Goal: Task Accomplishment & Management: Complete application form

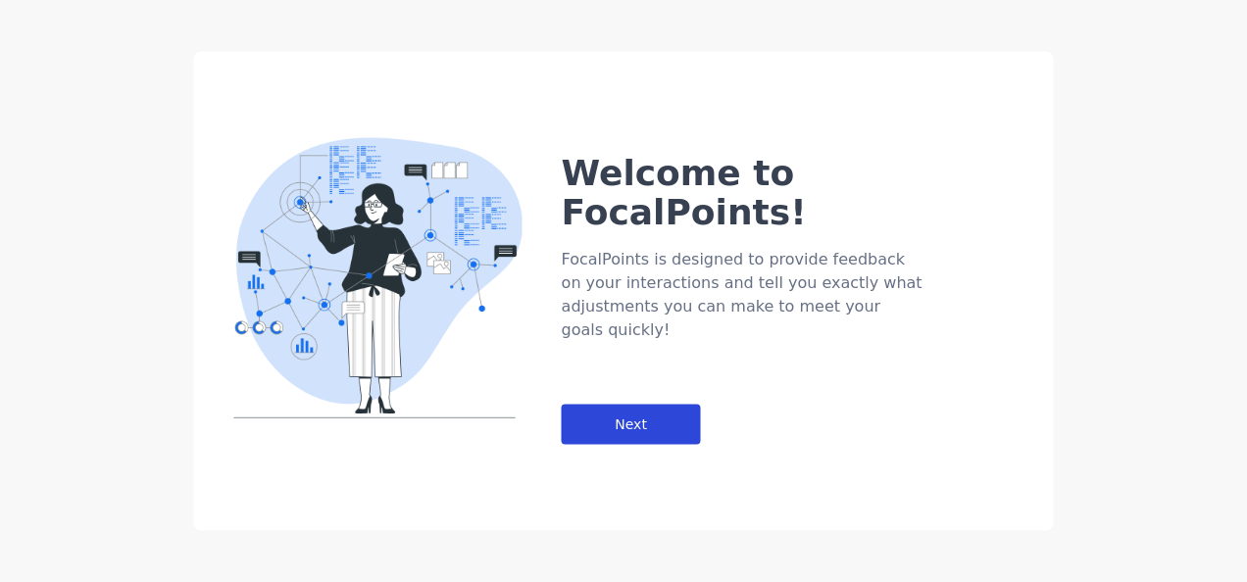
click at [588, 405] on div "Next" at bounding box center [631, 425] width 139 height 40
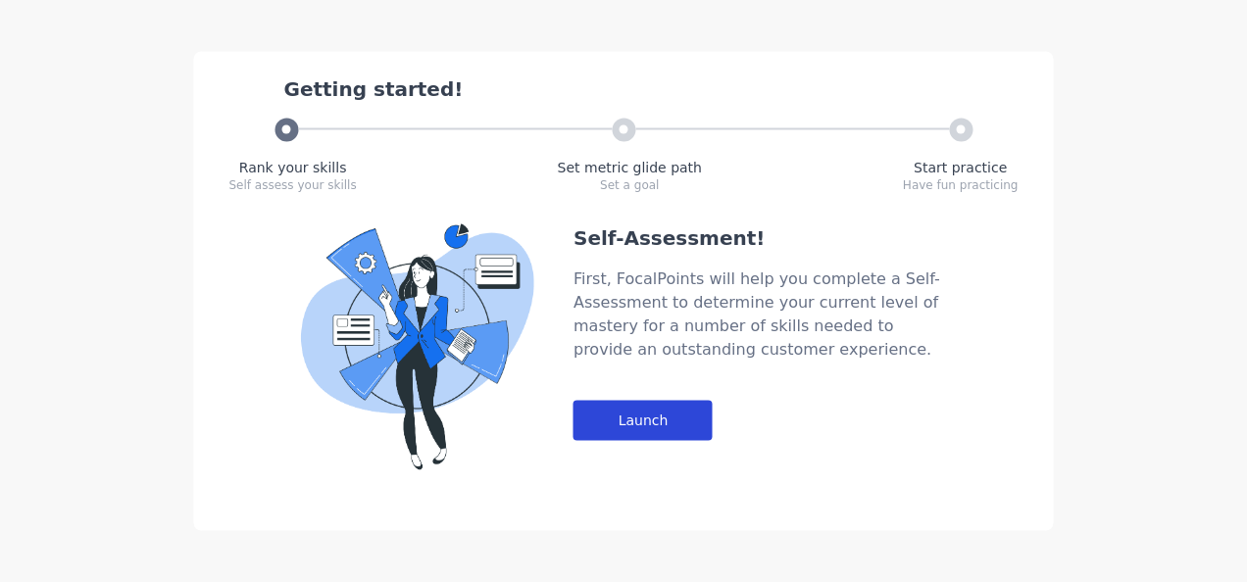
click at [639, 408] on div "Launch" at bounding box center [642, 421] width 139 height 40
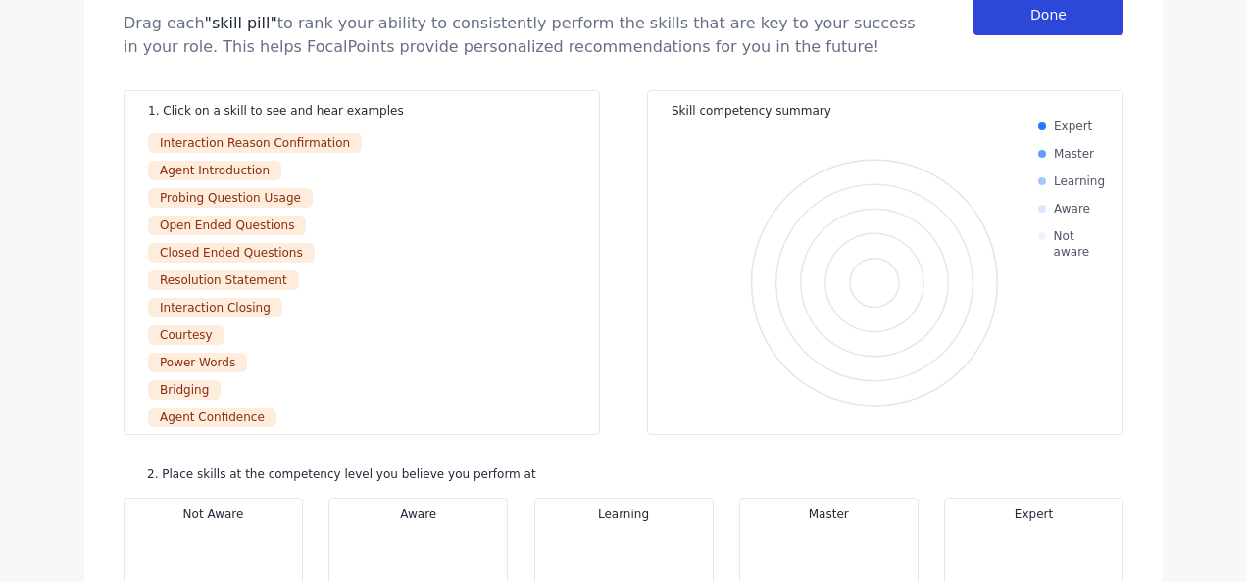
click at [1028, 12] on div "Done" at bounding box center [1048, 15] width 150 height 40
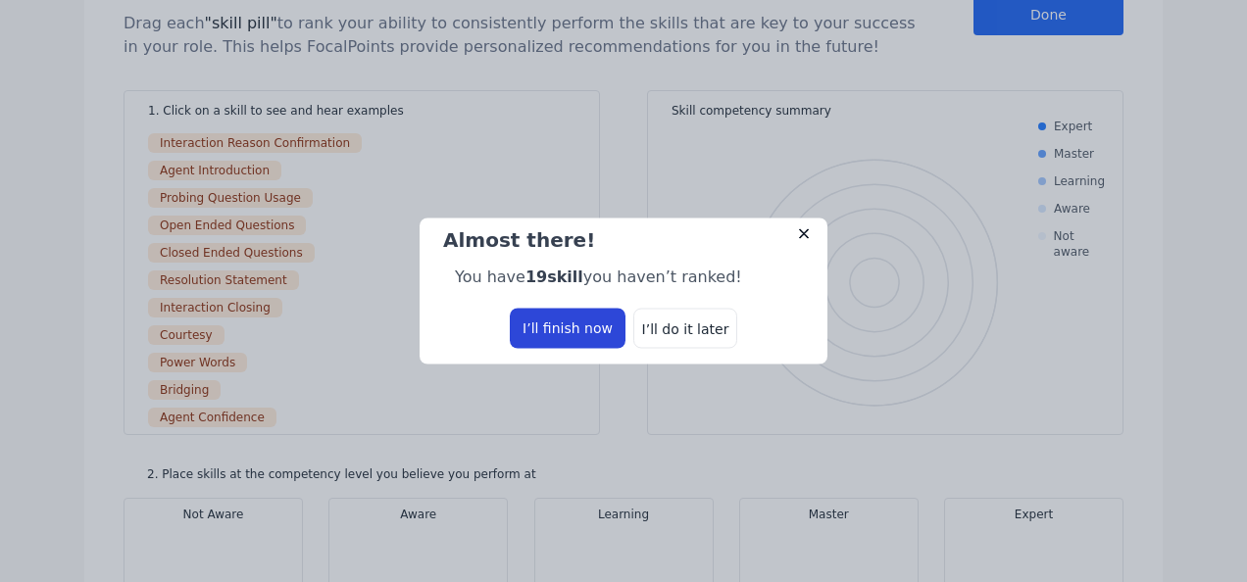
click at [567, 327] on div "I’ll finish now" at bounding box center [568, 329] width 116 height 40
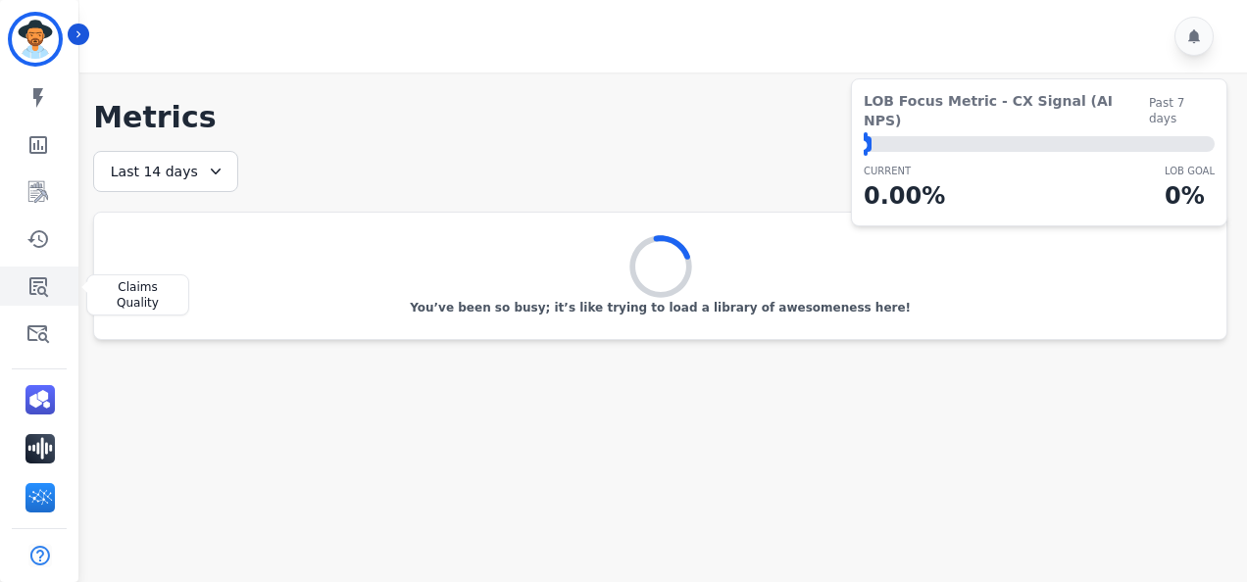
click at [35, 278] on icon "Sidebar" at bounding box center [38, 287] width 19 height 20
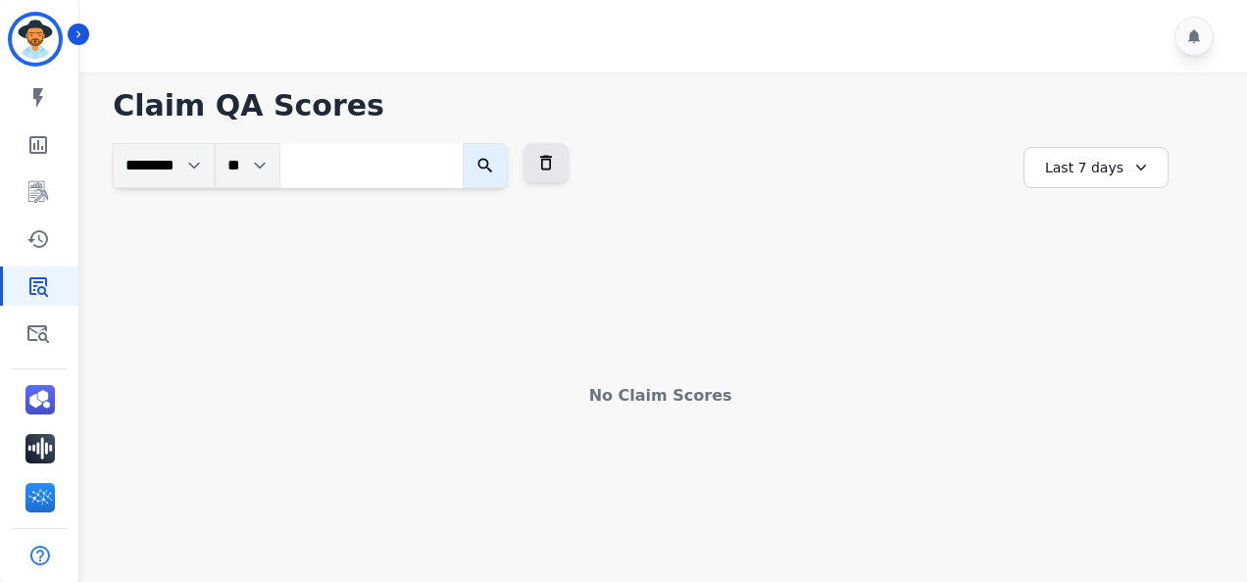
click at [1136, 165] on icon at bounding box center [1141, 168] width 20 height 20
click at [1098, 333] on li "Last 30 days" at bounding box center [1109, 334] width 98 height 20
drag, startPoint x: 1147, startPoint y: 161, endPoint x: 1139, endPoint y: 168, distance: 10.4
click at [1146, 161] on icon at bounding box center [1145, 168] width 20 height 20
click at [1125, 380] on li "Last 12 months" at bounding box center [1109, 390] width 98 height 39
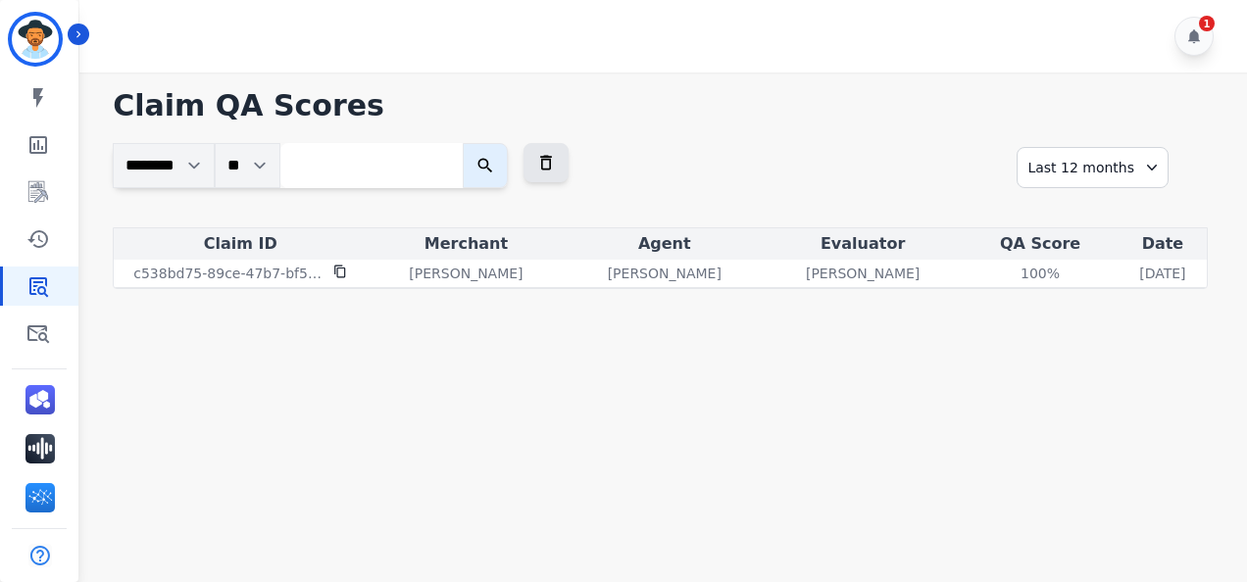
click at [1151, 163] on icon at bounding box center [1152, 168] width 20 height 20
click at [1126, 204] on ul "Custom Today Yesterday Last 7 days Last 14 days Last 30 days Last 90 days Last …" at bounding box center [1109, 308] width 118 height 223
click at [1116, 214] on li "Custom" at bounding box center [1109, 217] width 98 height 20
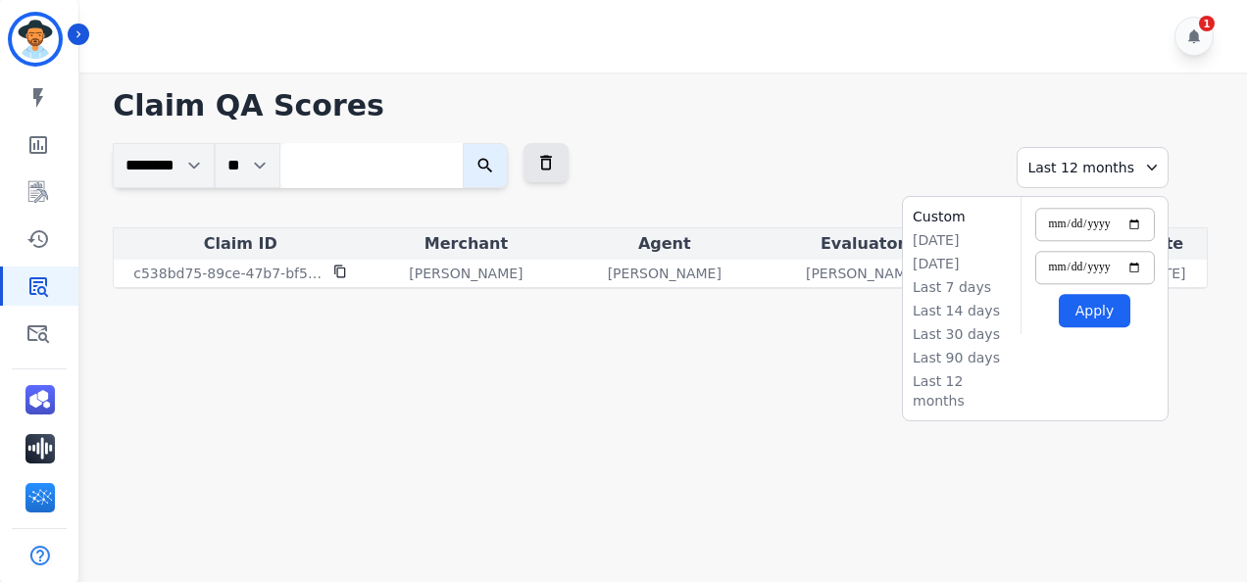
click at [945, 174] on div "**********" at bounding box center [660, 185] width 1095 height 84
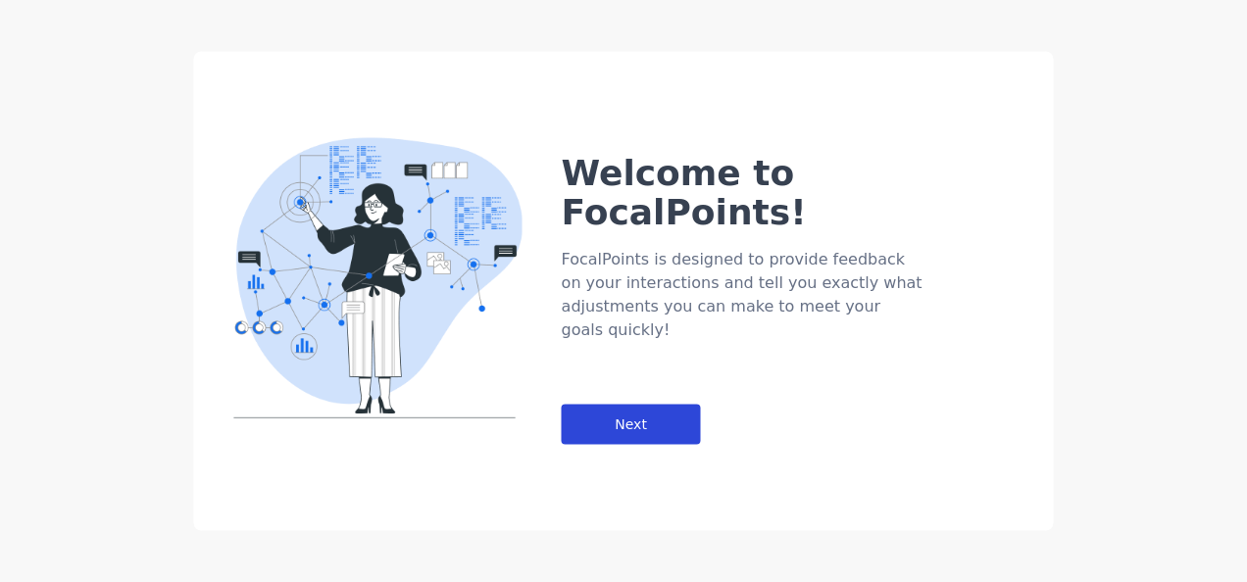
click at [627, 405] on div "Next" at bounding box center [631, 425] width 139 height 40
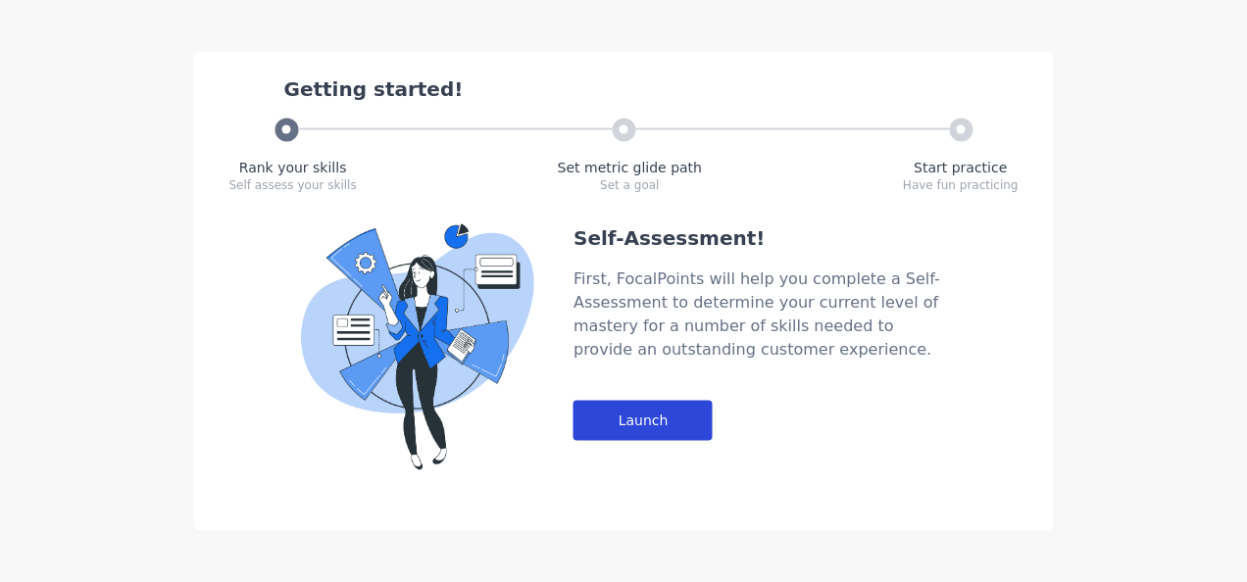
click at [648, 413] on div "Launch" at bounding box center [642, 421] width 139 height 40
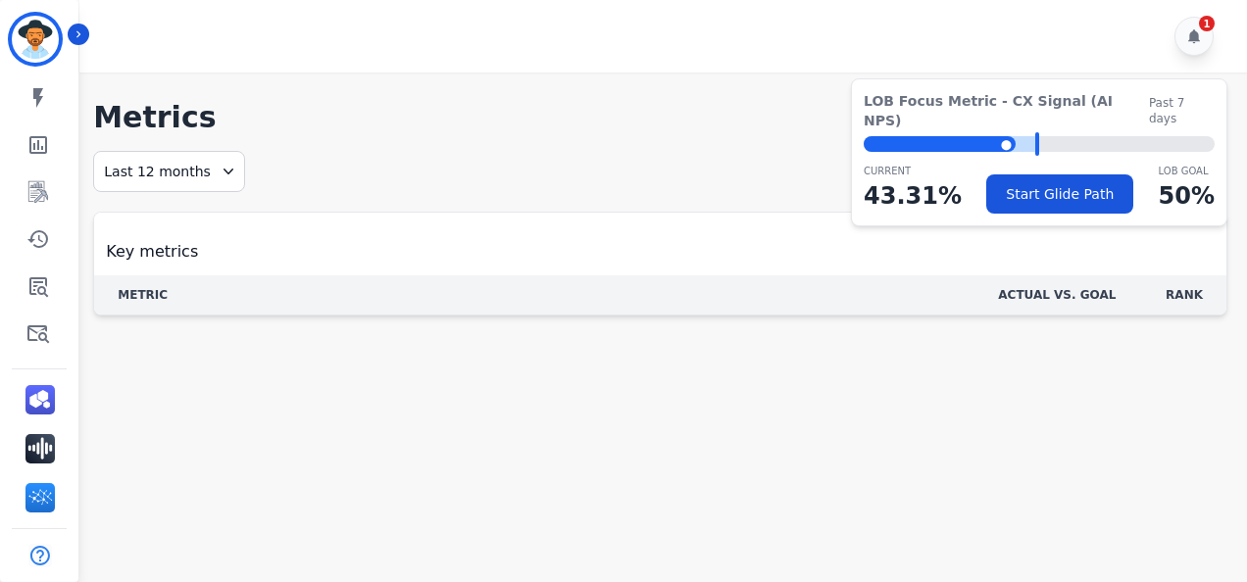
click at [223, 169] on icon at bounding box center [228, 172] width 10 height 6
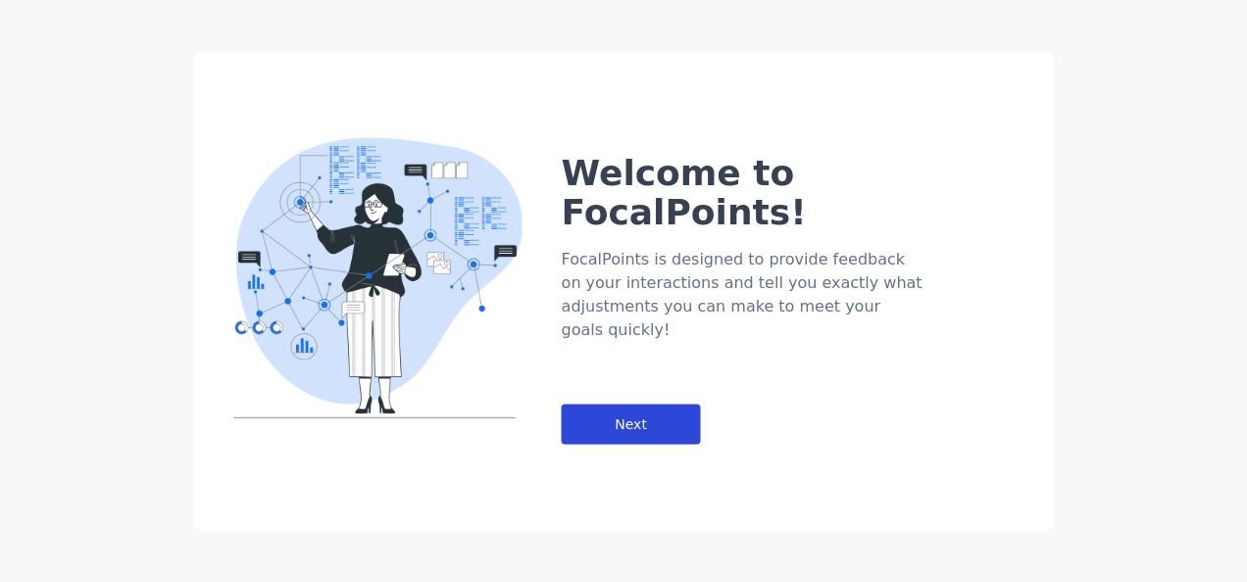
click at [643, 405] on div "Next" at bounding box center [631, 425] width 139 height 40
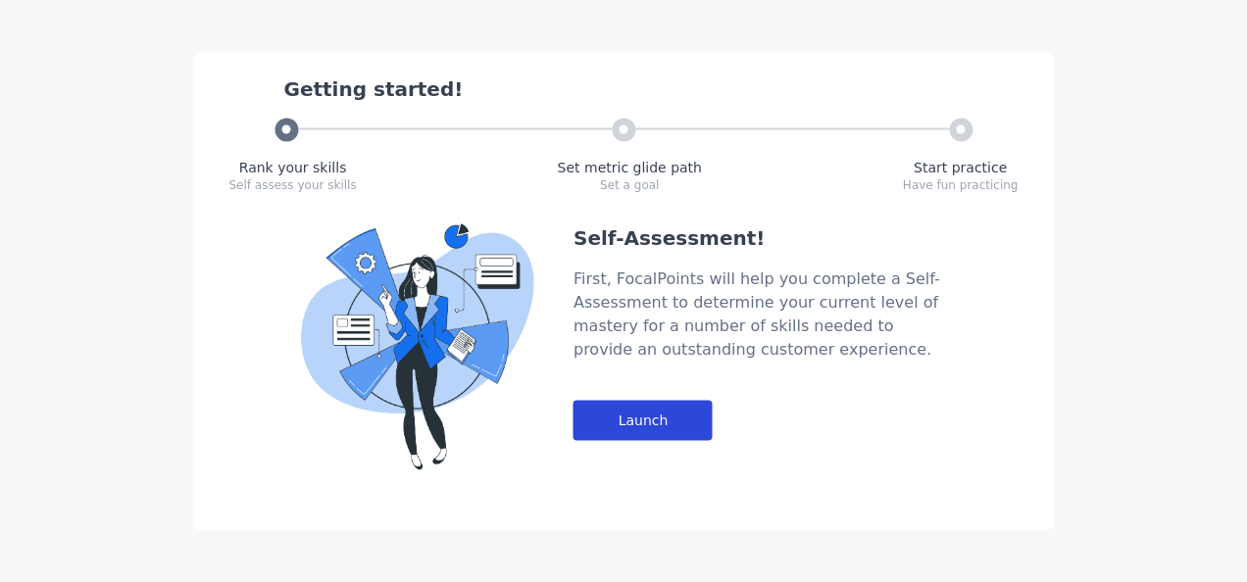
click at [627, 423] on div "Launch" at bounding box center [642, 421] width 139 height 40
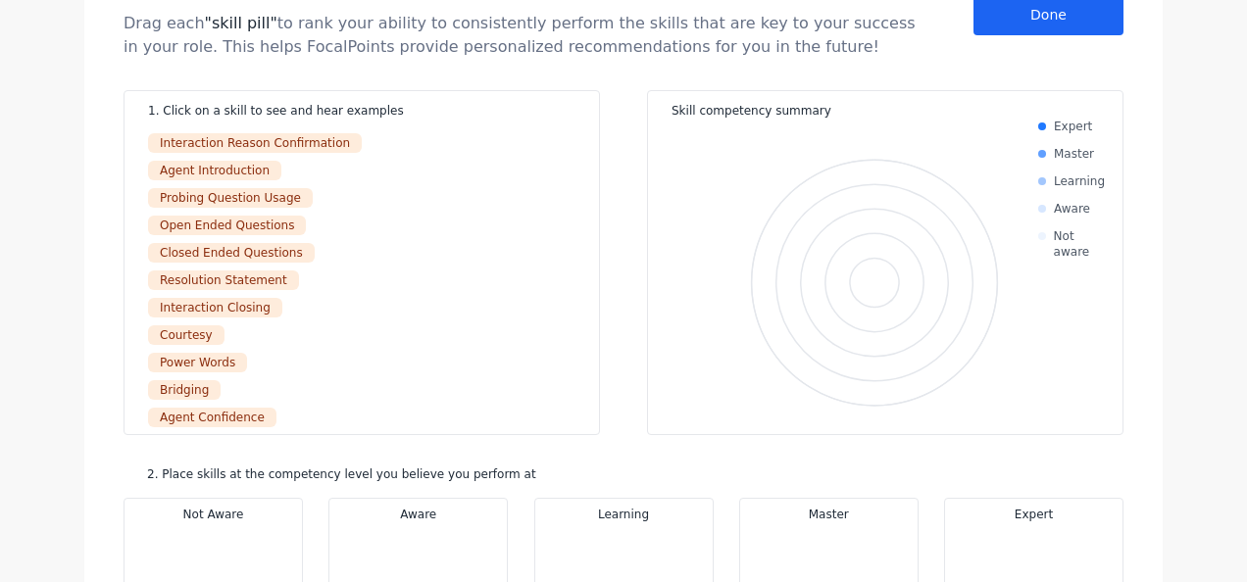
click at [305, 139] on div "Interaction Reason Confirmation" at bounding box center [255, 143] width 214 height 20
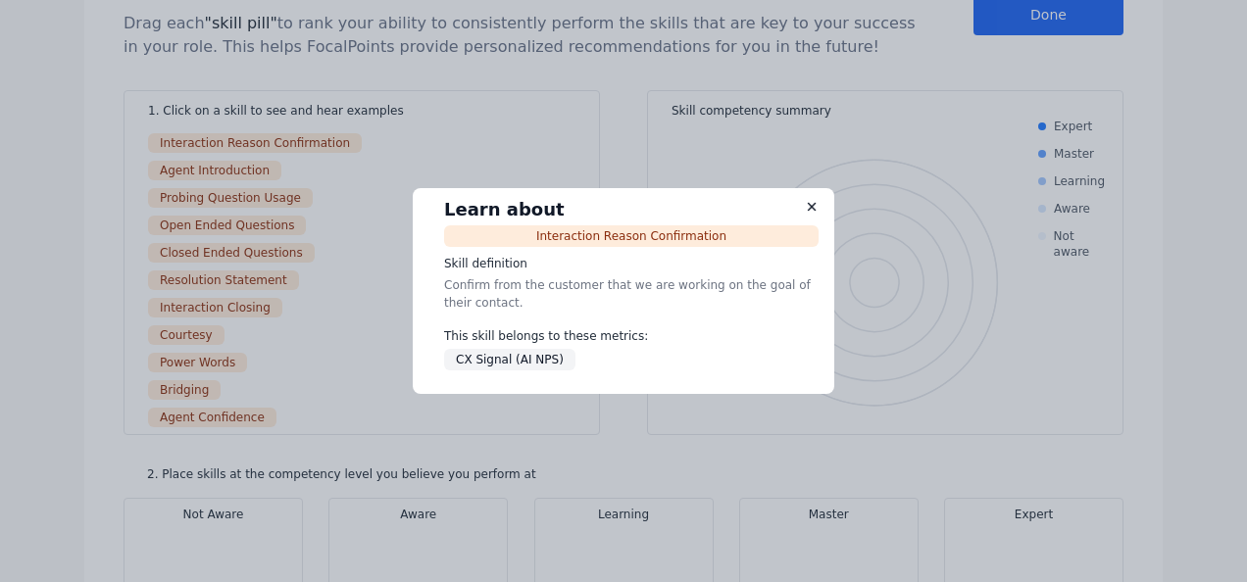
click at [737, 237] on div "Interaction Reason Confirmation" at bounding box center [631, 236] width 374 height 22
click at [816, 206] on img at bounding box center [812, 207] width 14 height 14
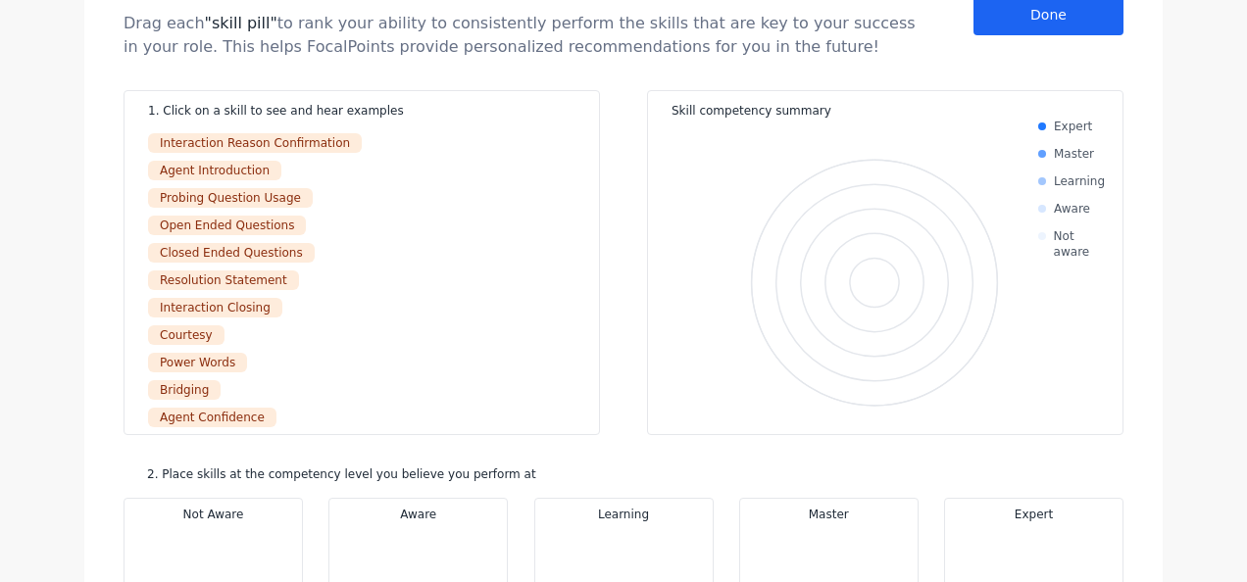
scroll to position [90, 0]
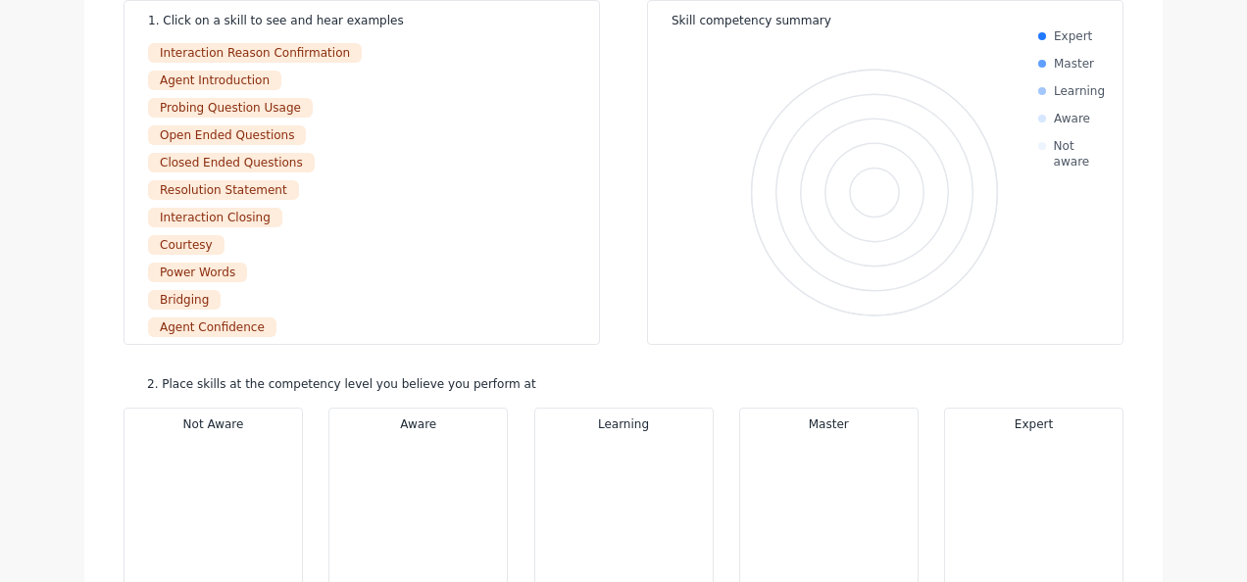
click at [202, 500] on ul at bounding box center [213, 510] width 154 height 157
drag, startPoint x: 212, startPoint y: 396, endPoint x: 223, endPoint y: 389, distance: 13.6
click at [212, 396] on div "Self-Assessment Drag each "skill pill" to rank your ability to consistently per…" at bounding box center [623, 291] width 1078 height 686
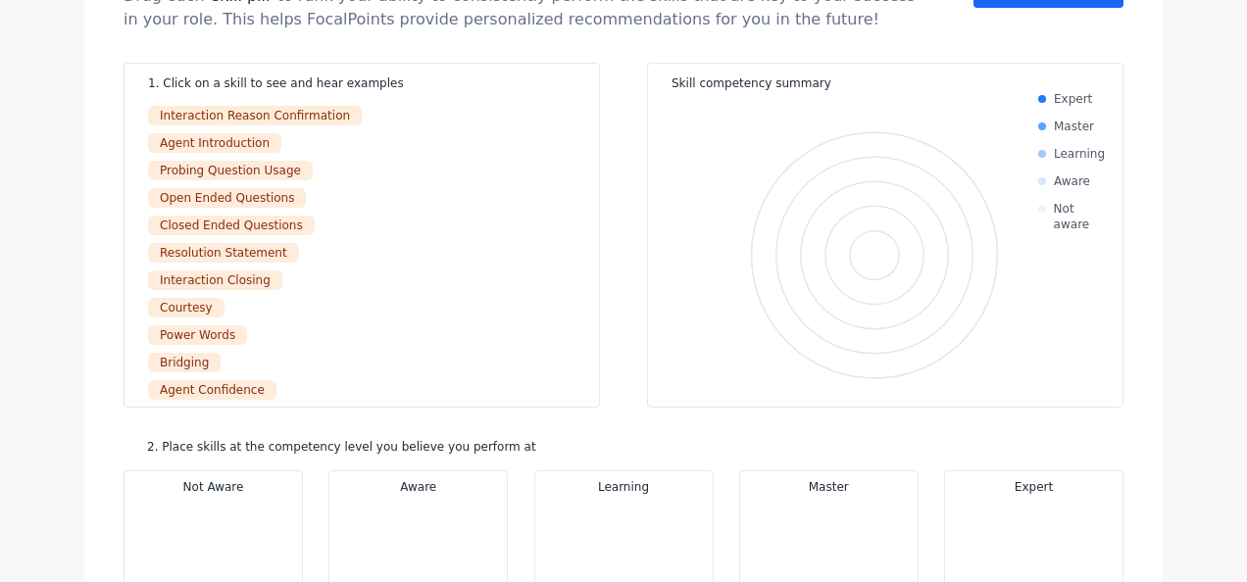
scroll to position [0, 0]
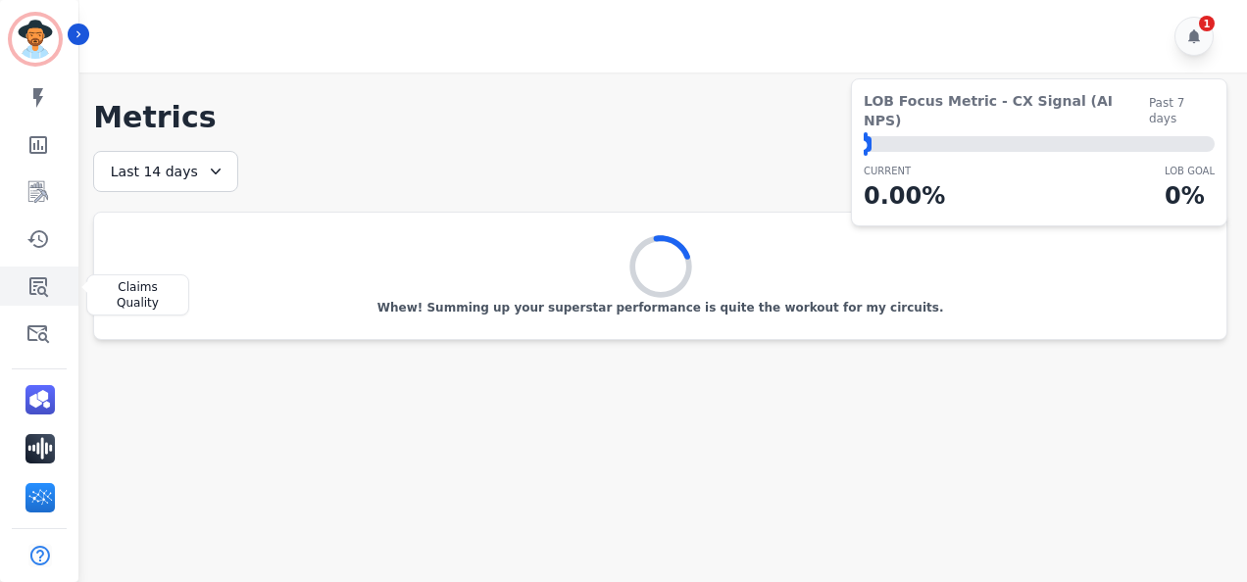
click at [44, 295] on icon "Sidebar" at bounding box center [38, 286] width 24 height 24
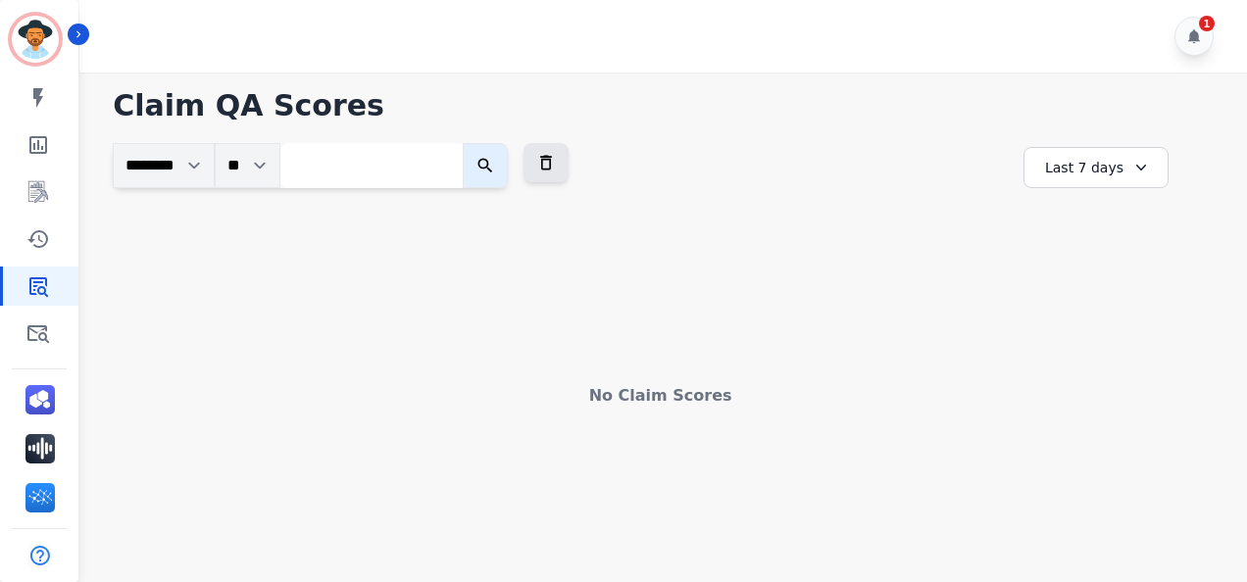
click at [1099, 151] on div "Last 7 days" at bounding box center [1095, 167] width 145 height 41
click at [1084, 381] on li "Last 12 months" at bounding box center [1109, 390] width 98 height 39
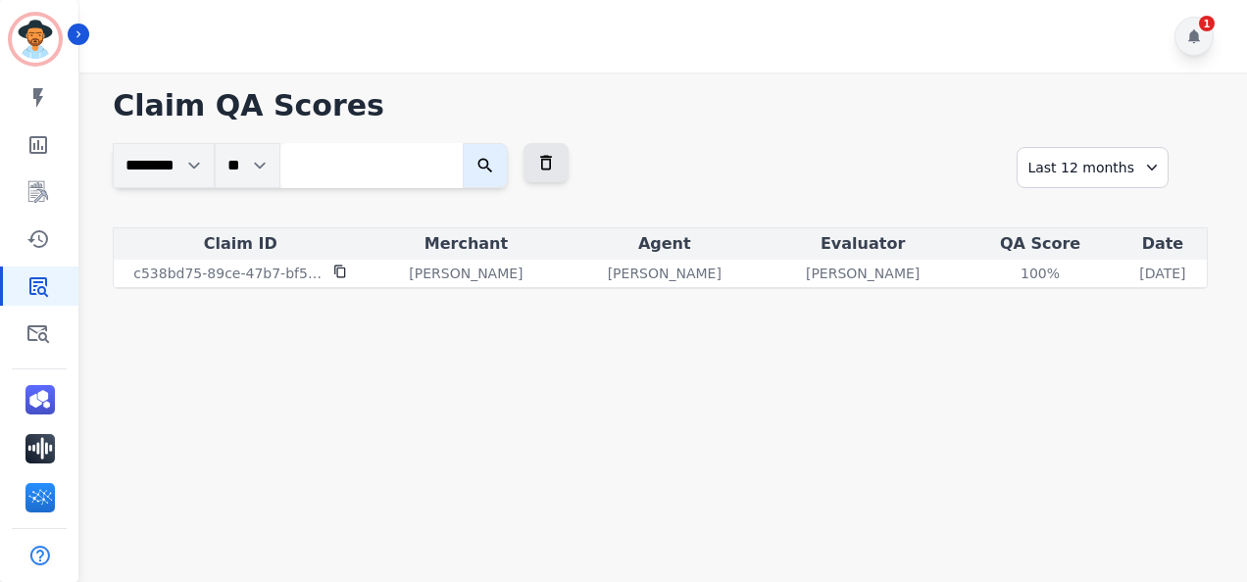
click at [1189, 40] on icon at bounding box center [1194, 36] width 12 height 14
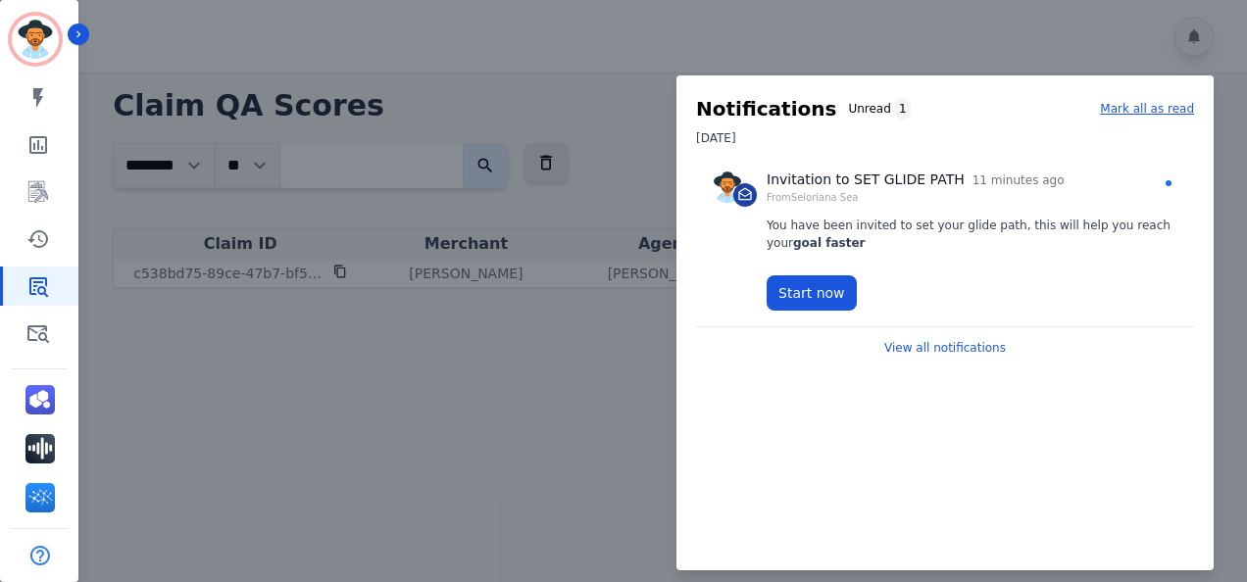
click at [1124, 42] on div at bounding box center [623, 291] width 1247 height 582
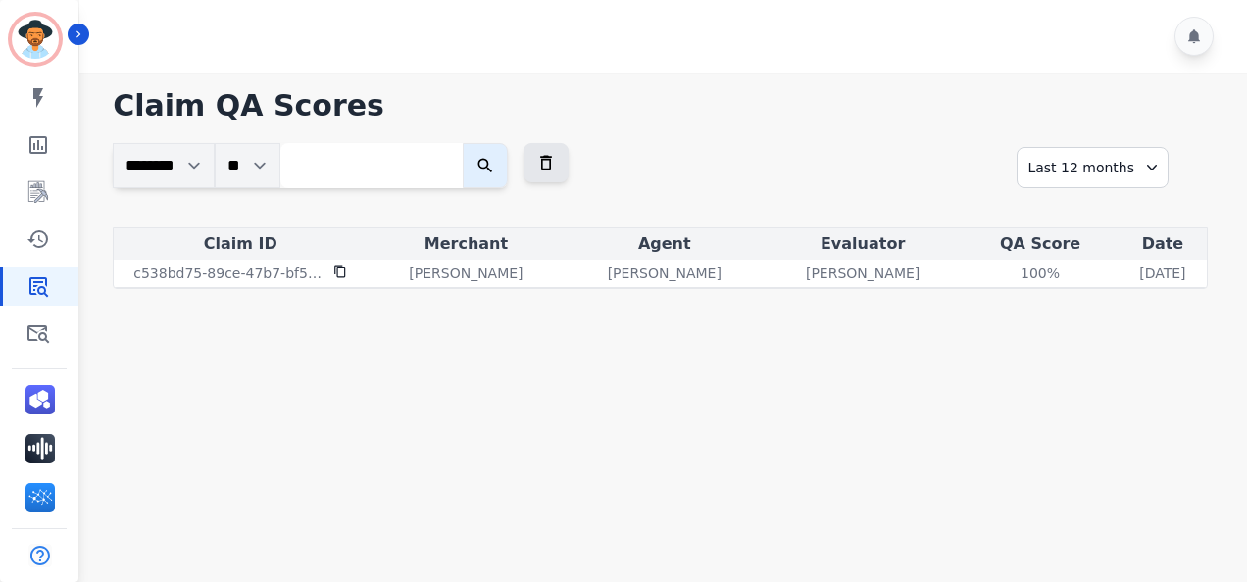
click at [1106, 171] on div "Last 12 months" at bounding box center [1092, 167] width 152 height 41
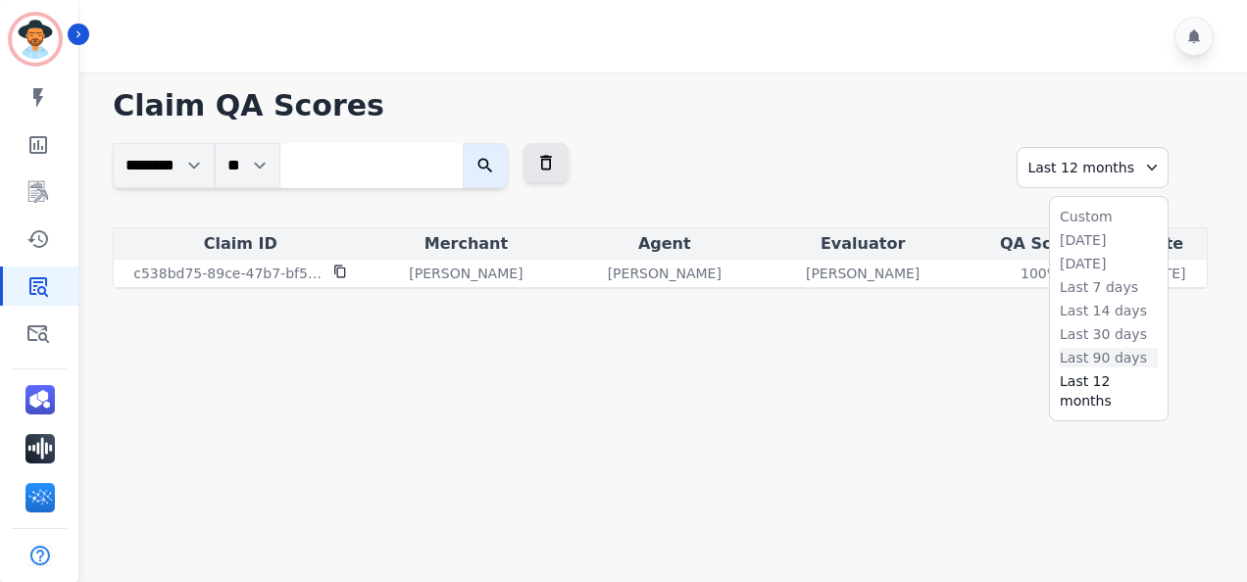
click at [1068, 355] on li "Last 90 days" at bounding box center [1109, 358] width 98 height 20
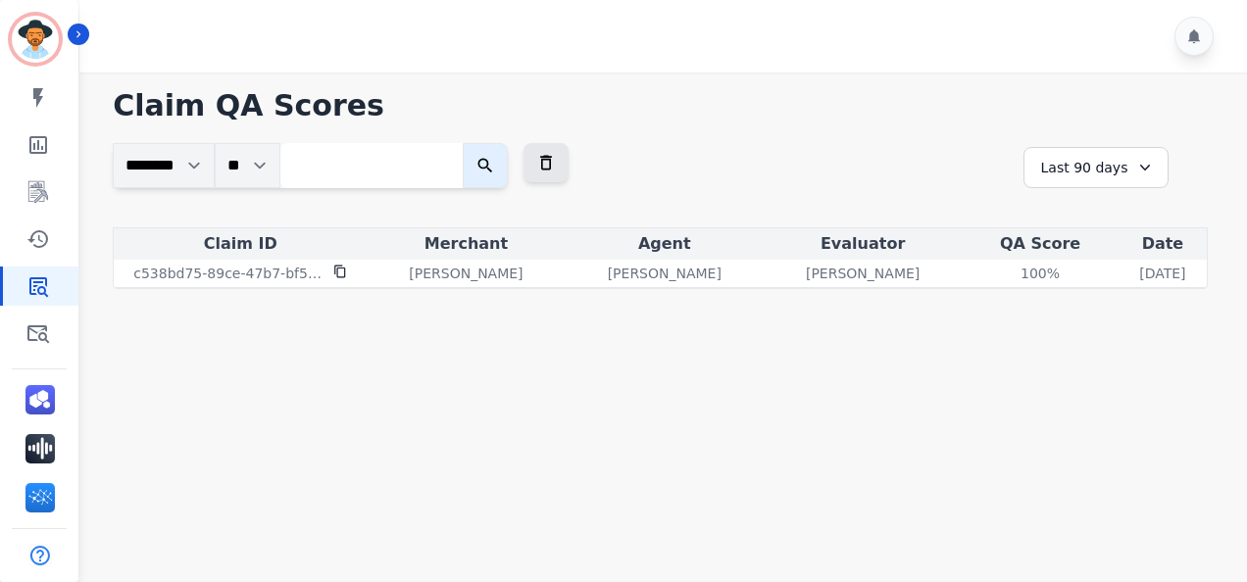
click at [1125, 167] on div "Last 90 days" at bounding box center [1095, 167] width 145 height 41
click at [1077, 292] on li "Last 7 days" at bounding box center [1109, 287] width 98 height 20
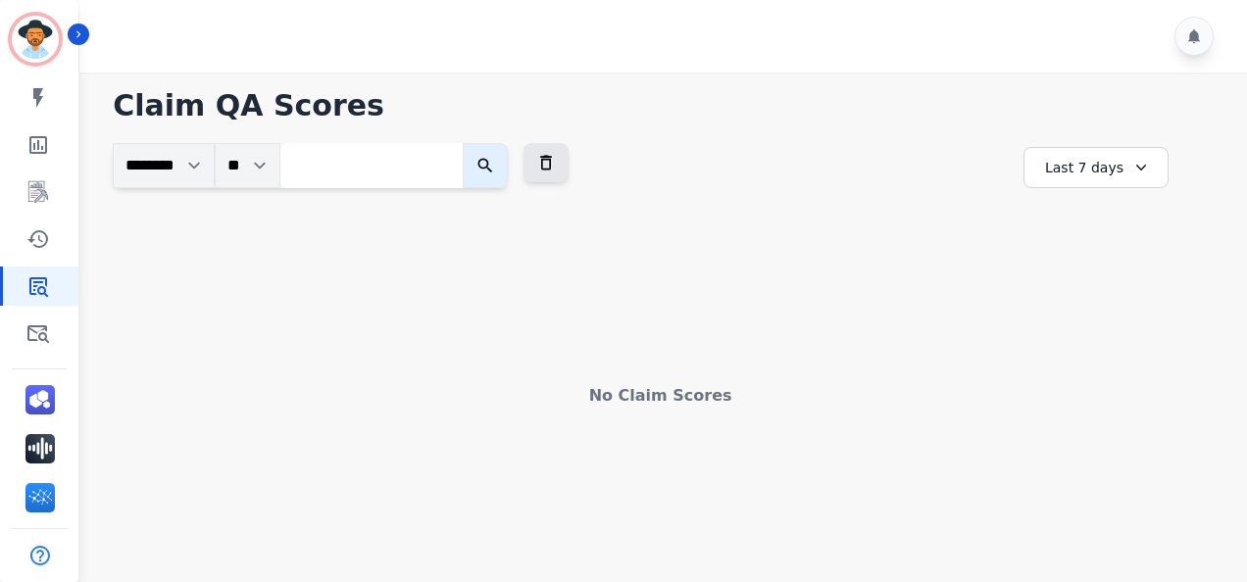
click at [1110, 158] on div "Last 7 days" at bounding box center [1095, 167] width 145 height 41
click at [1090, 301] on li "Last 14 days" at bounding box center [1109, 311] width 98 height 20
click at [1111, 180] on div "Last 14 days" at bounding box center [1095, 167] width 145 height 41
click at [1076, 332] on li "Last 30 days" at bounding box center [1109, 334] width 98 height 20
click at [1117, 182] on div "Last 30 days" at bounding box center [1095, 167] width 145 height 41
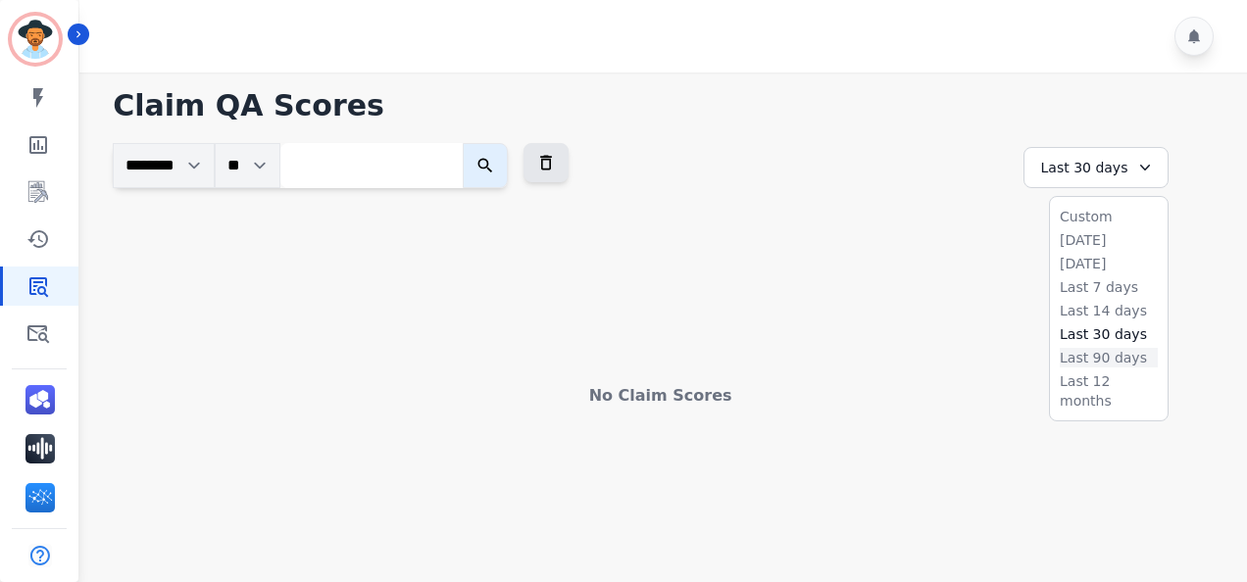
click at [1088, 353] on li "Last 90 days" at bounding box center [1109, 358] width 98 height 20
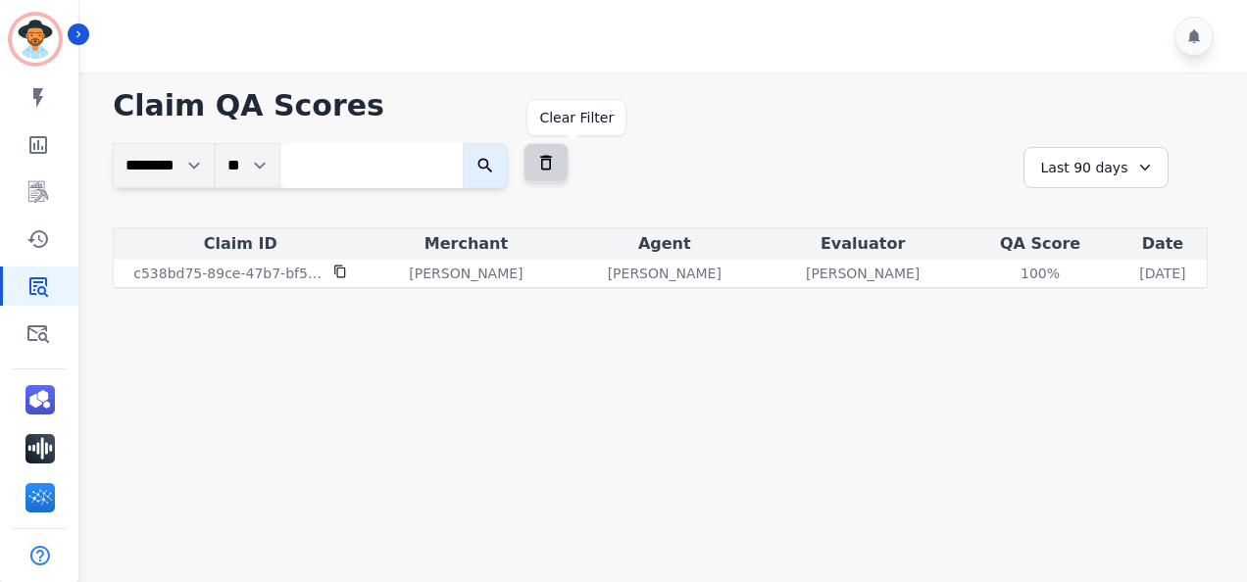
click at [569, 175] on button at bounding box center [545, 162] width 45 height 39
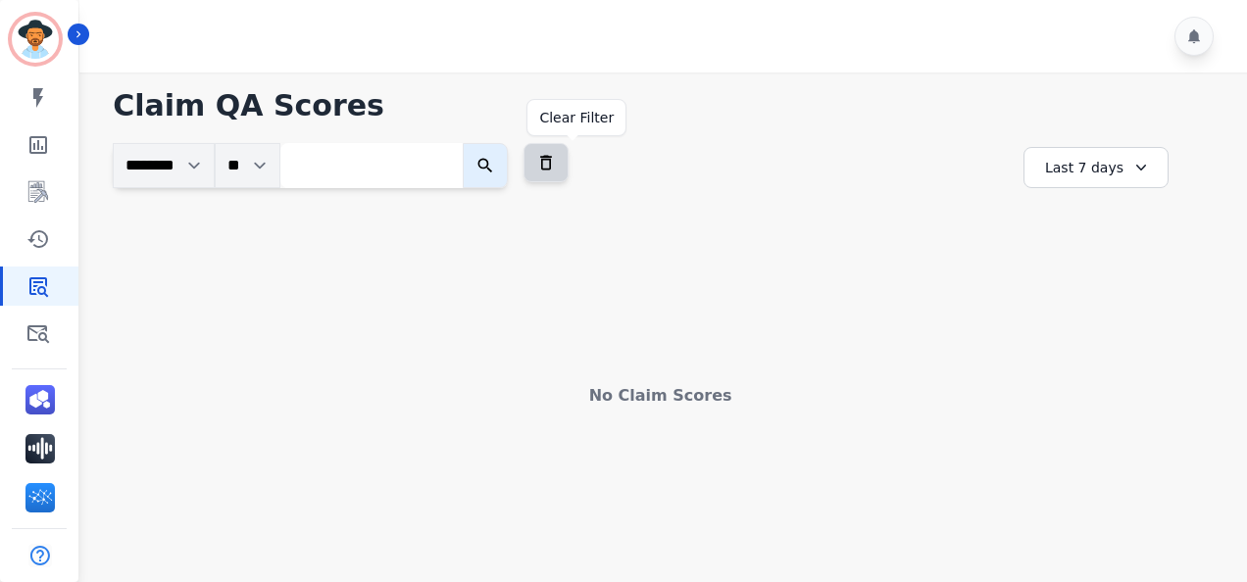
click at [569, 174] on button at bounding box center [545, 162] width 45 height 39
click at [1049, 159] on div "Last 7 days" at bounding box center [1095, 167] width 145 height 41
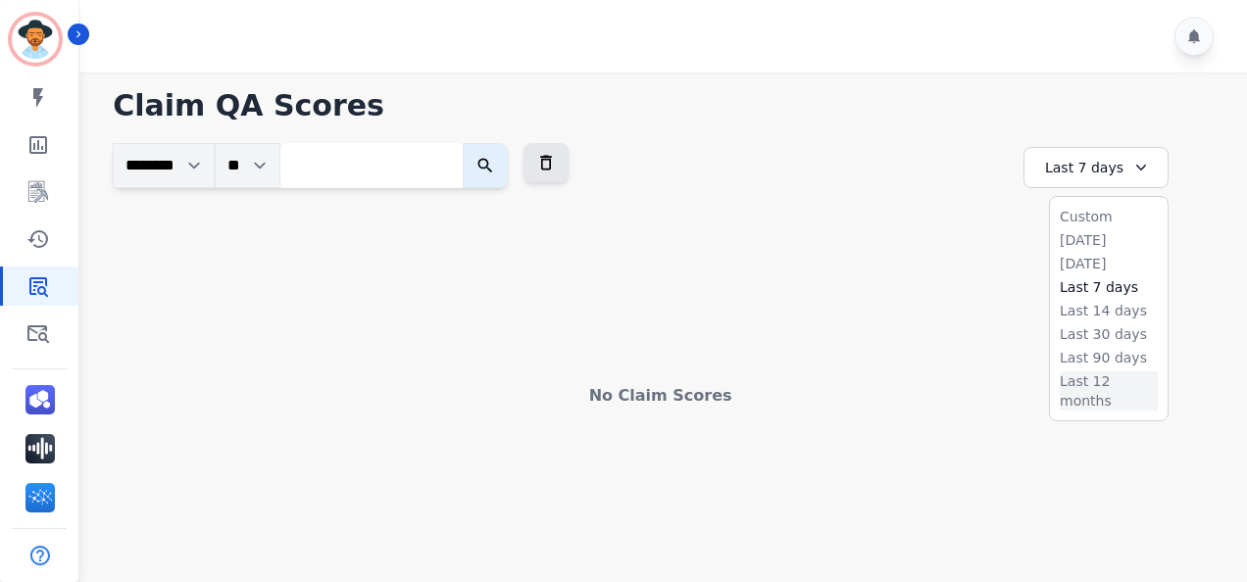
click at [1080, 378] on li "Last 12 months" at bounding box center [1109, 390] width 98 height 39
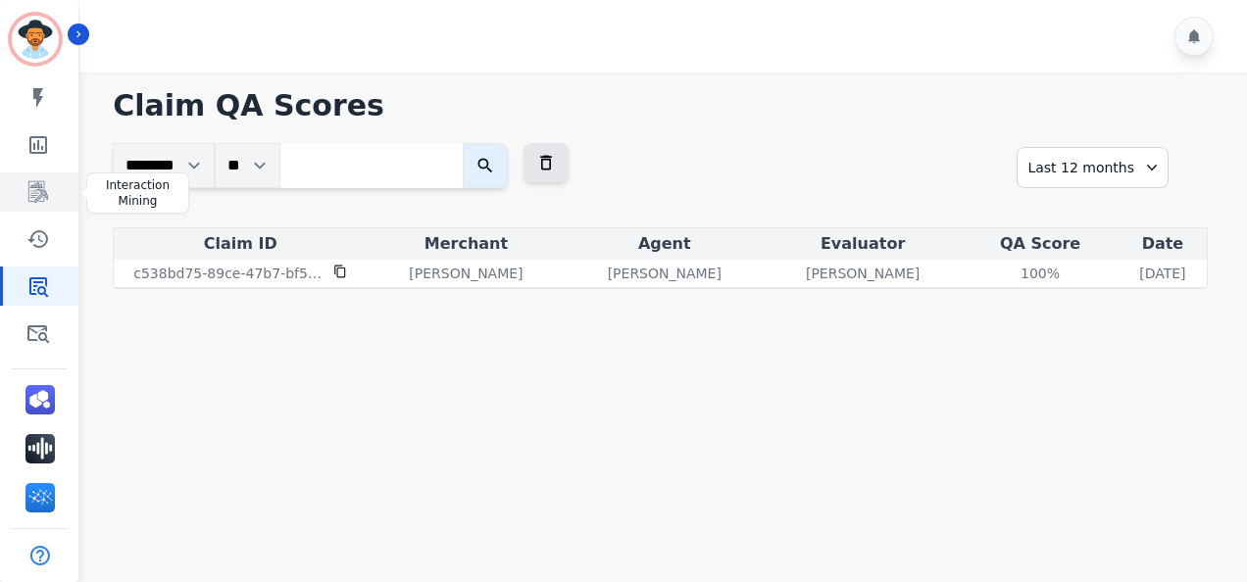
click at [42, 192] on icon "Sidebar" at bounding box center [39, 192] width 16 height 19
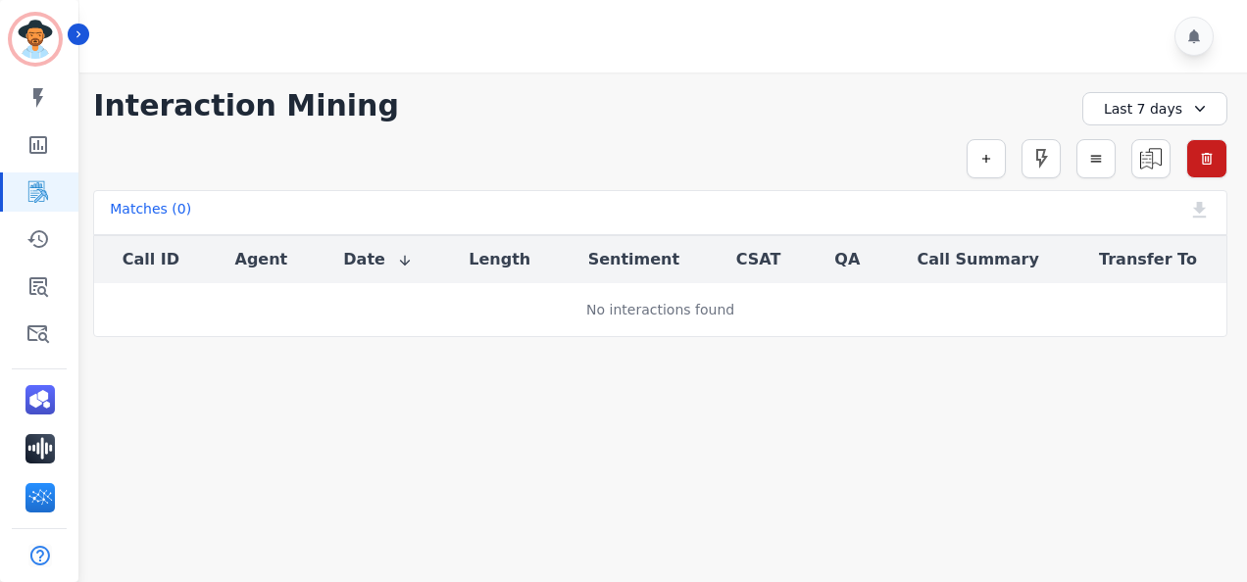
click at [1148, 107] on div "Last 7 days" at bounding box center [1154, 108] width 145 height 33
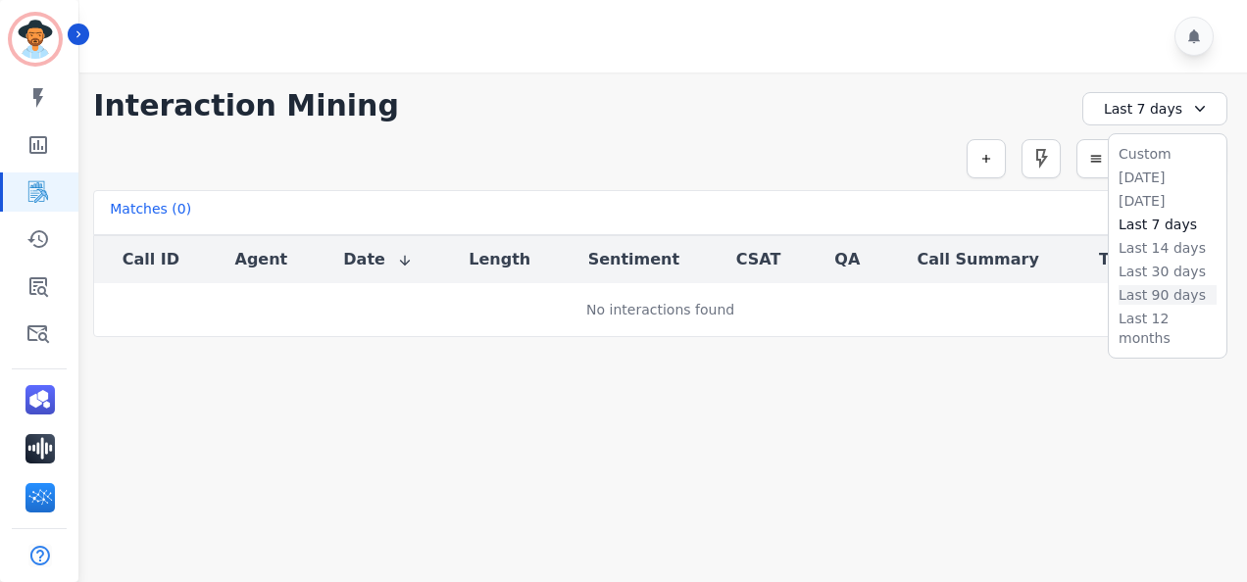
click at [1140, 300] on li "Last 90 days" at bounding box center [1167, 295] width 98 height 20
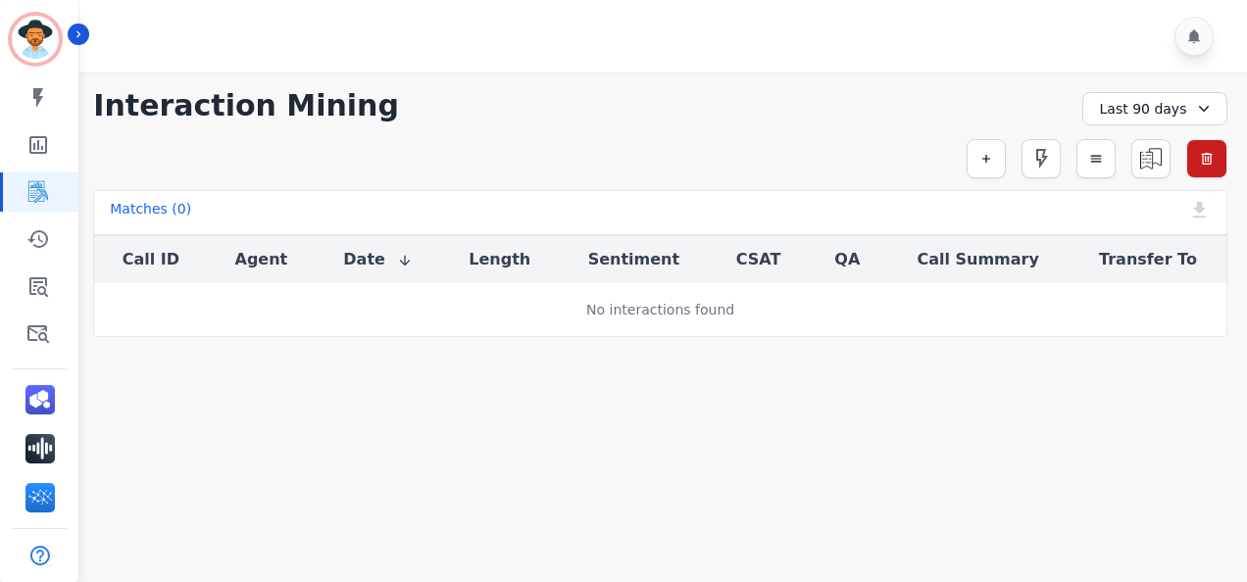
click at [1130, 113] on div "Last 90 days" at bounding box center [1154, 108] width 145 height 33
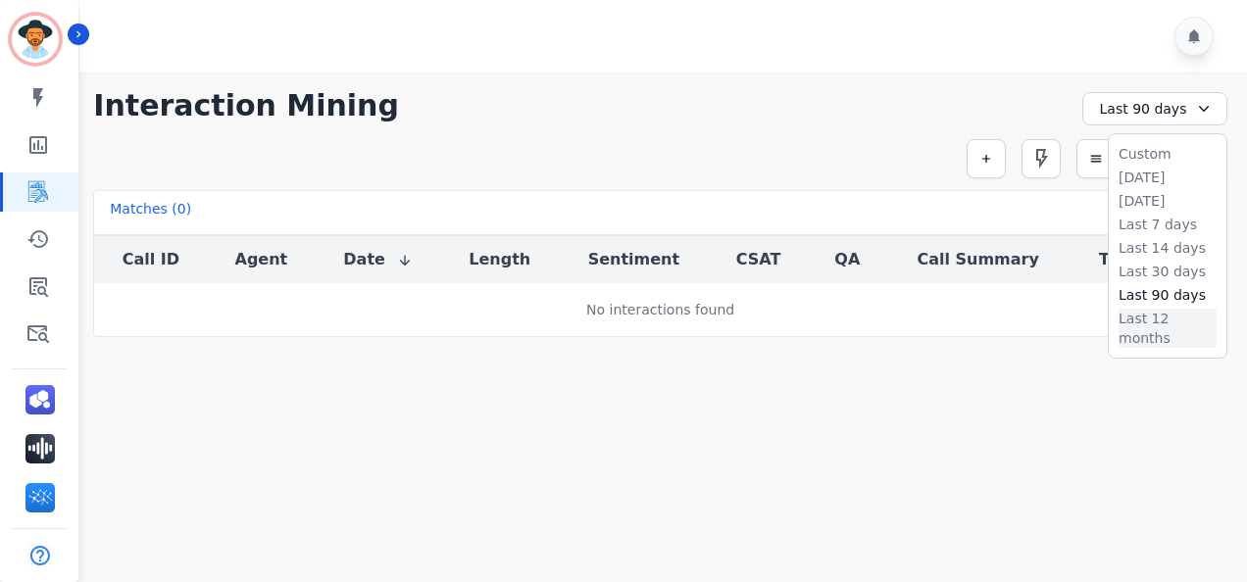
click at [1131, 318] on li "Last 12 months" at bounding box center [1167, 328] width 98 height 39
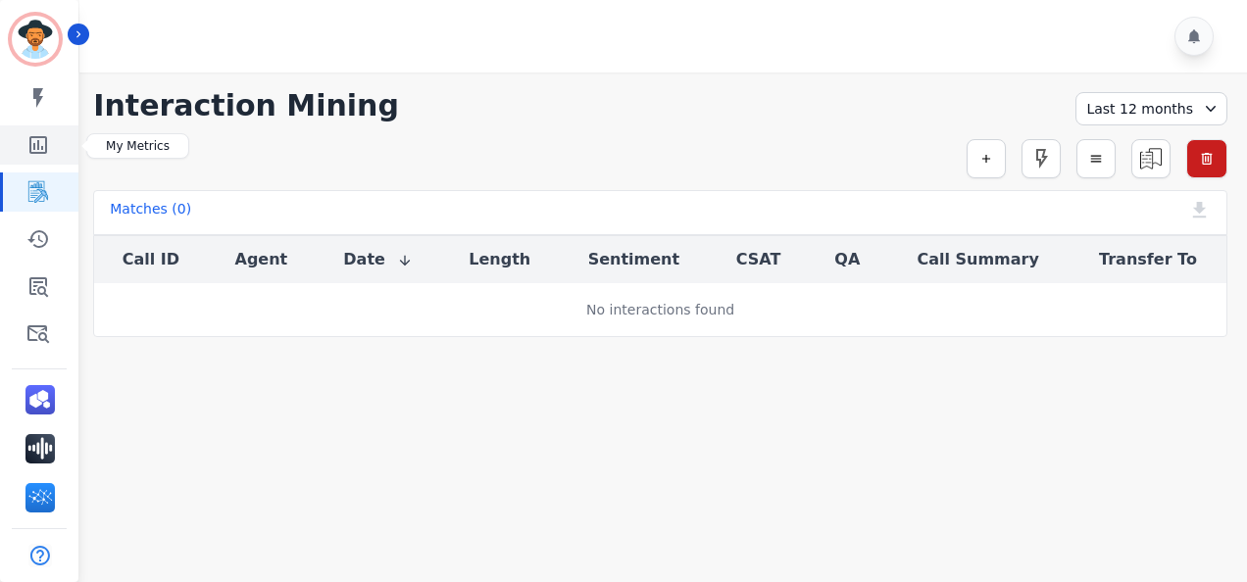
click at [49, 159] on link "Sidebar" at bounding box center [40, 144] width 75 height 39
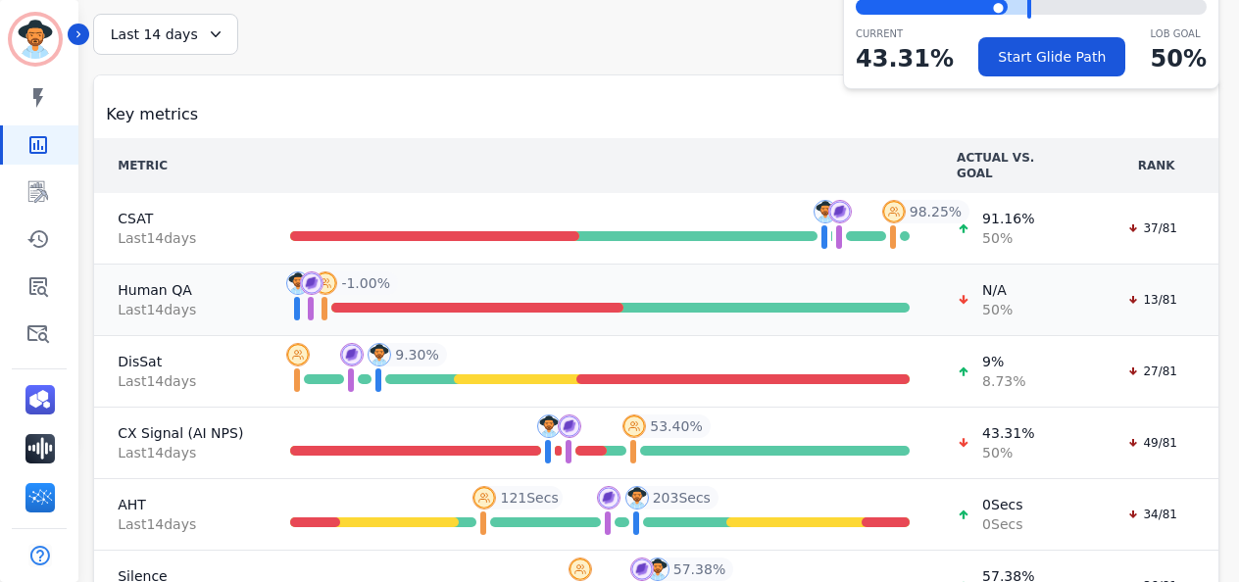
scroll to position [159, 0]
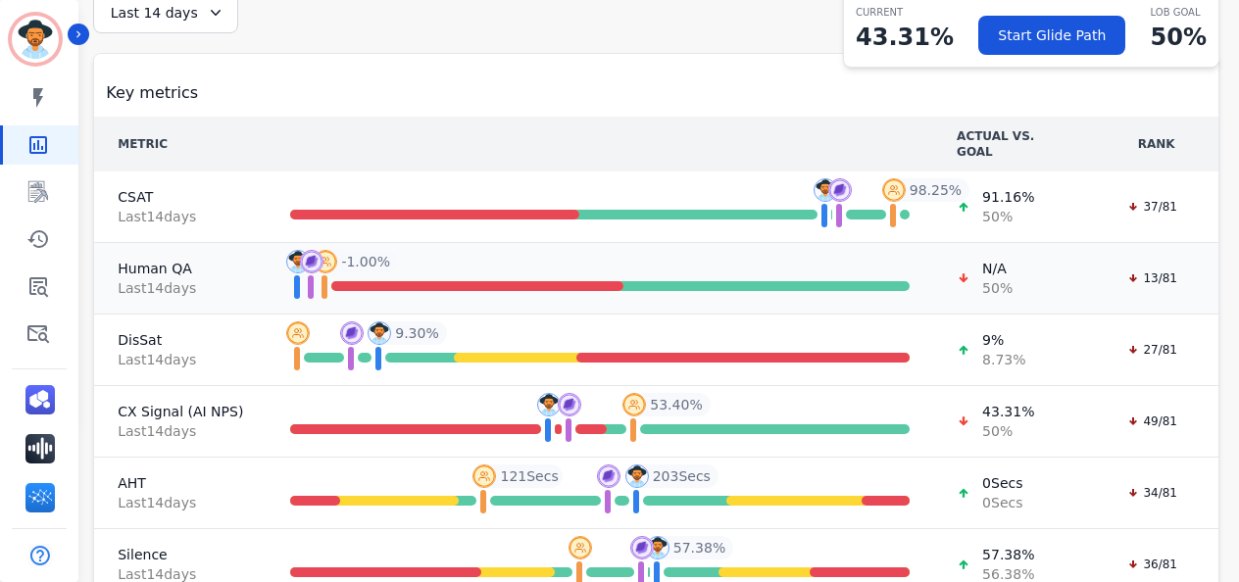
click at [209, 278] on span "Last 14 day s" at bounding box center [180, 288] width 125 height 20
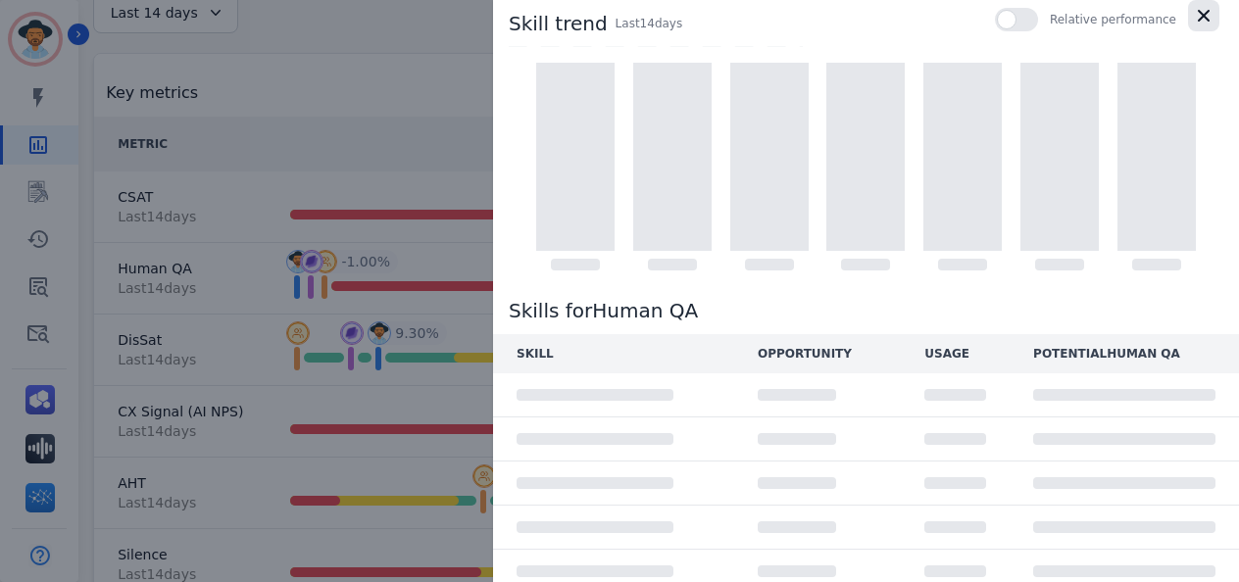
click at [1195, 25] on icon "button" at bounding box center [1204, 16] width 20 height 20
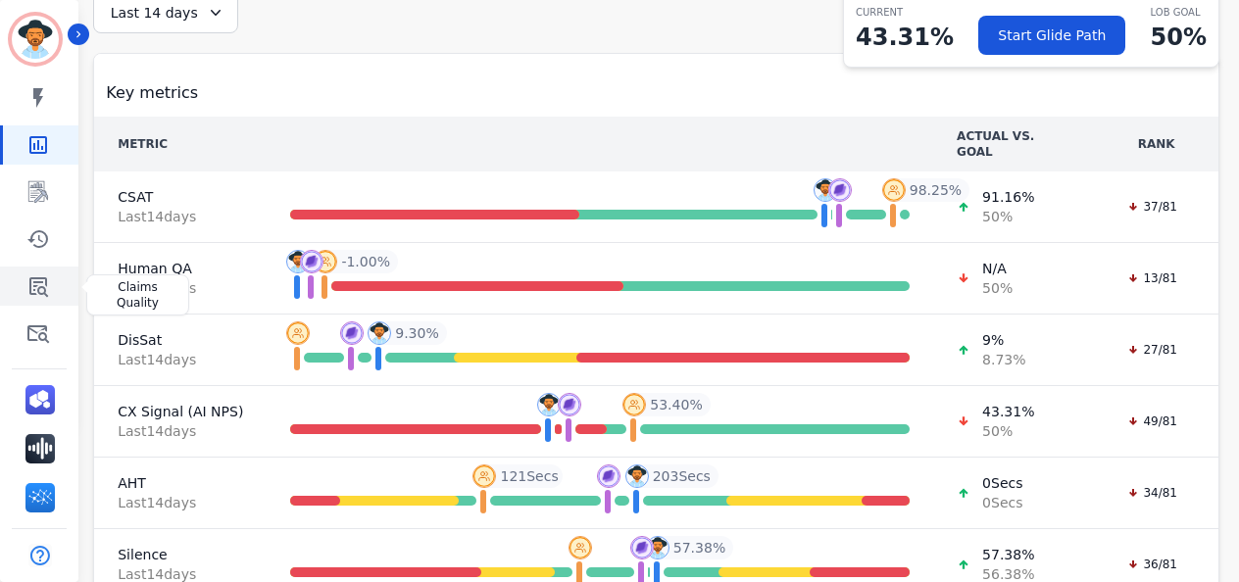
click at [44, 286] on icon "Sidebar" at bounding box center [38, 286] width 24 height 24
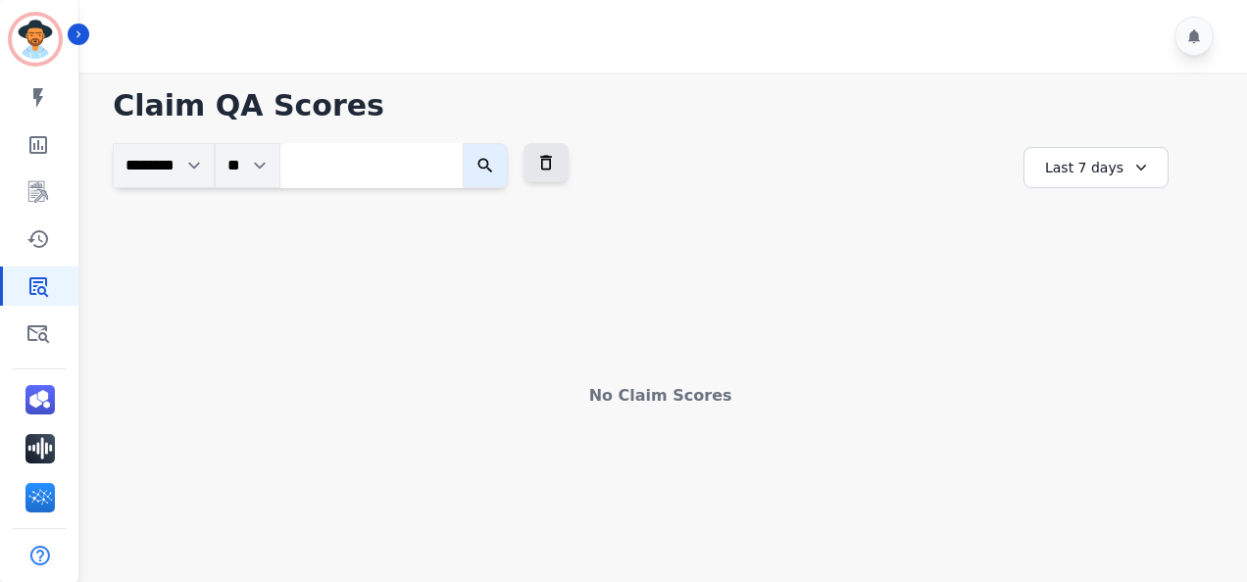
click at [1087, 170] on div "Last 7 days" at bounding box center [1095, 167] width 145 height 41
click at [1091, 374] on li "Last 12 months" at bounding box center [1109, 390] width 98 height 39
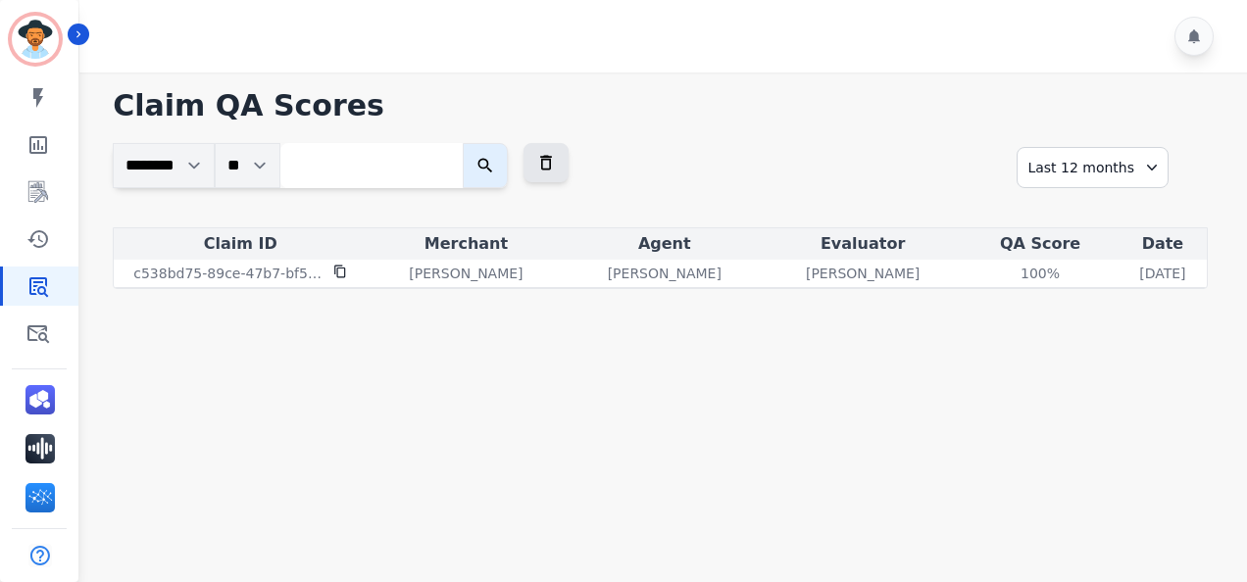
drag, startPoint x: 31, startPoint y: 1, endPoint x: 143, endPoint y: 85, distance: 140.0
click at [143, 88] on h1 "Claim QA Scores" at bounding box center [660, 105] width 1095 height 35
